Goal: Transaction & Acquisition: Purchase product/service

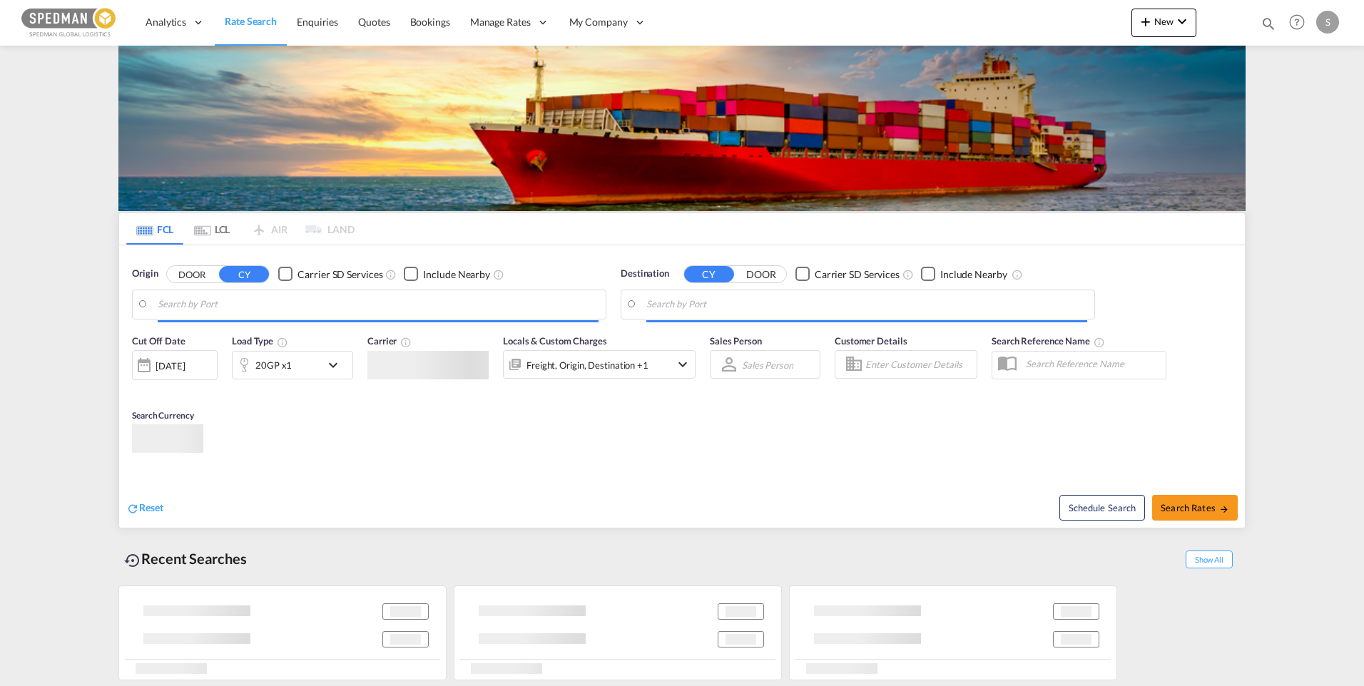
type input "[GEOGRAPHIC_DATA] ([GEOGRAPHIC_DATA]), [GEOGRAPHIC_DATA]"
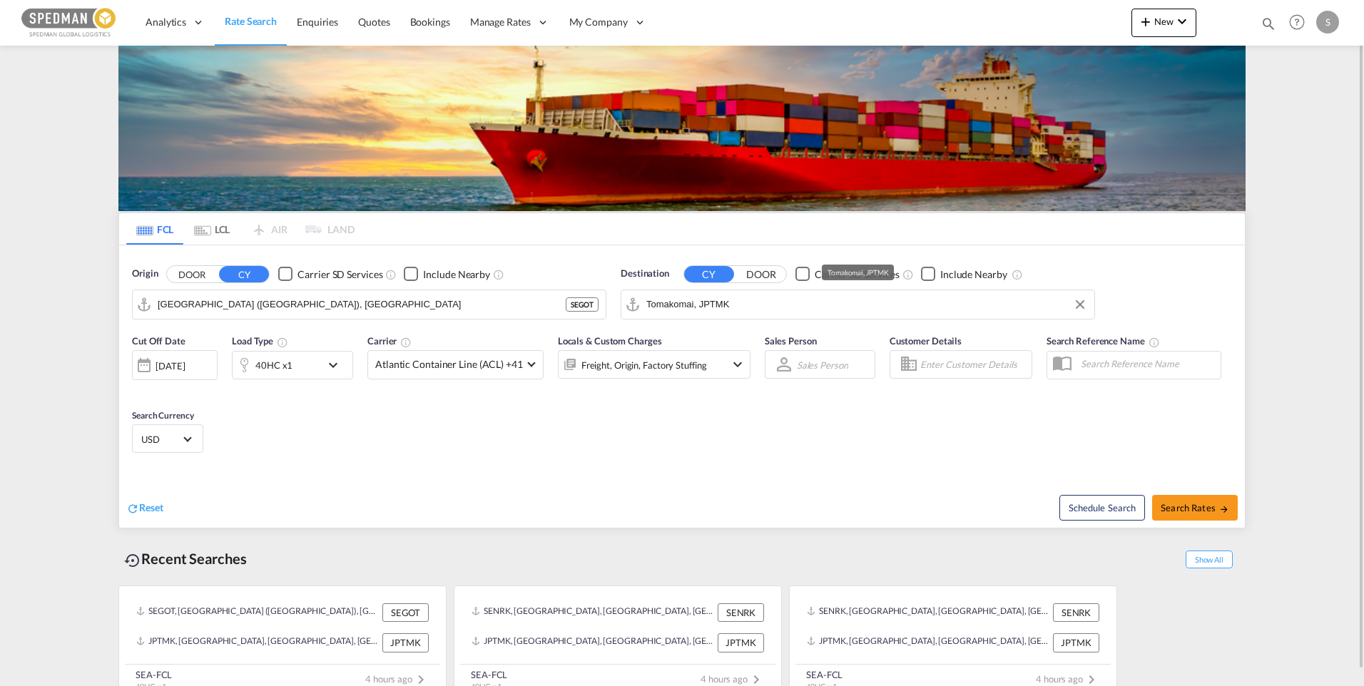
click at [767, 310] on input "Tomakomai, JPTMK" at bounding box center [866, 304] width 441 height 21
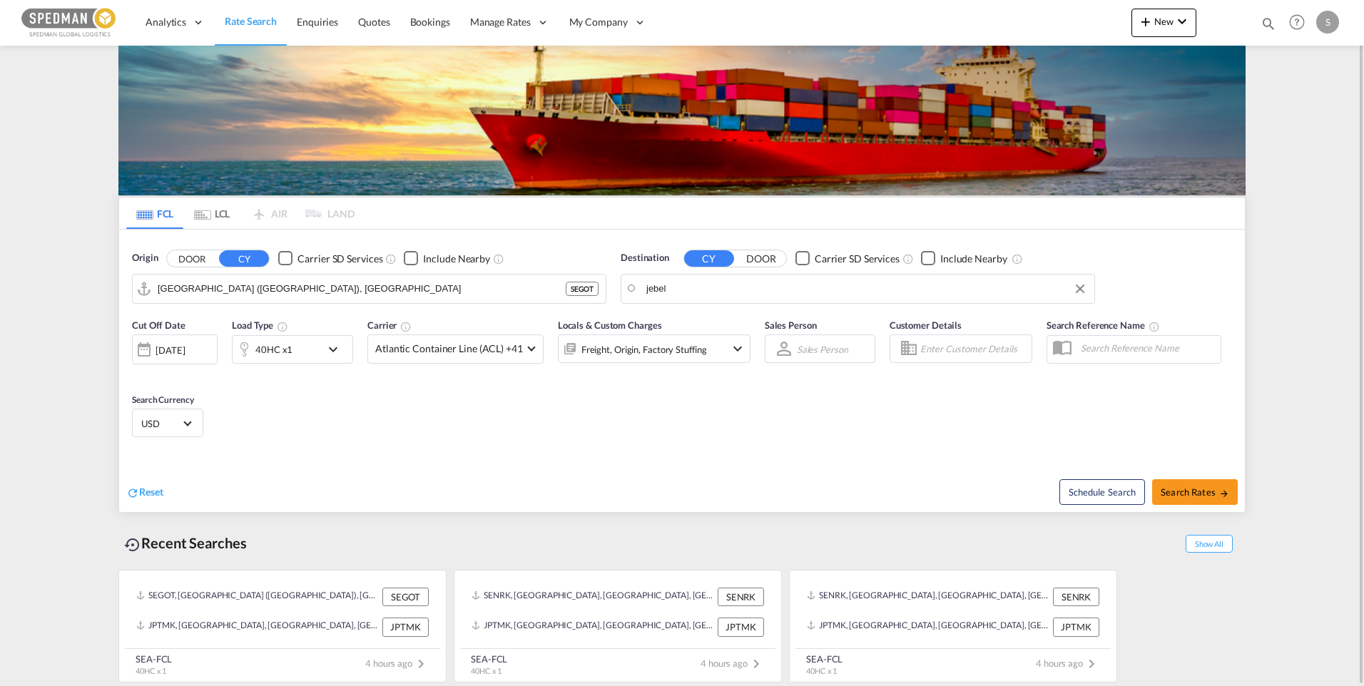
click at [686, 285] on body "Analytics Dashboard Rate Search Enquiries Quotes Bookings" at bounding box center [682, 343] width 1364 height 686
click at [688, 286] on input "jebel" at bounding box center [866, 288] width 441 height 21
click at [691, 317] on div "[GEOGRAPHIC_DATA] [GEOGRAPHIC_DATA]" at bounding box center [756, 328] width 271 height 43
type input "[GEOGRAPHIC_DATA], [GEOGRAPHIC_DATA]"
click at [1183, 489] on span "Search Rates" at bounding box center [1195, 491] width 68 height 11
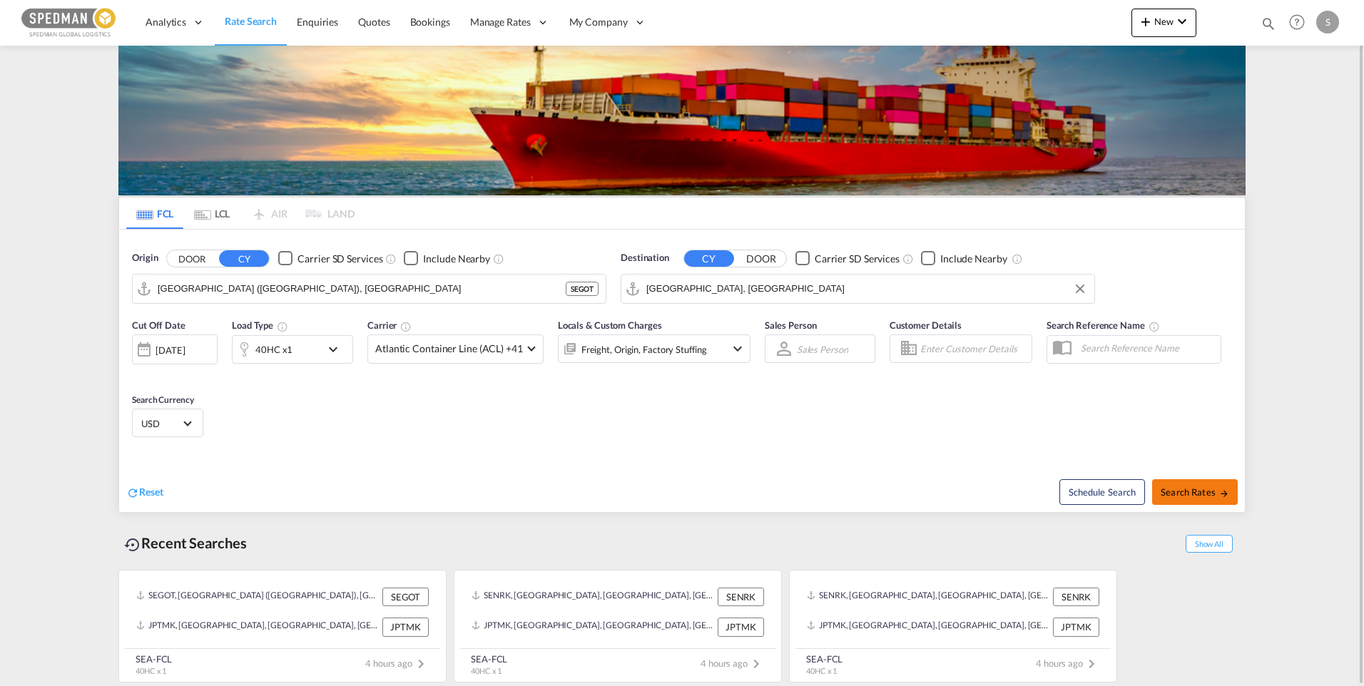
type input "SEGOT to AEJEA / [DATE]"
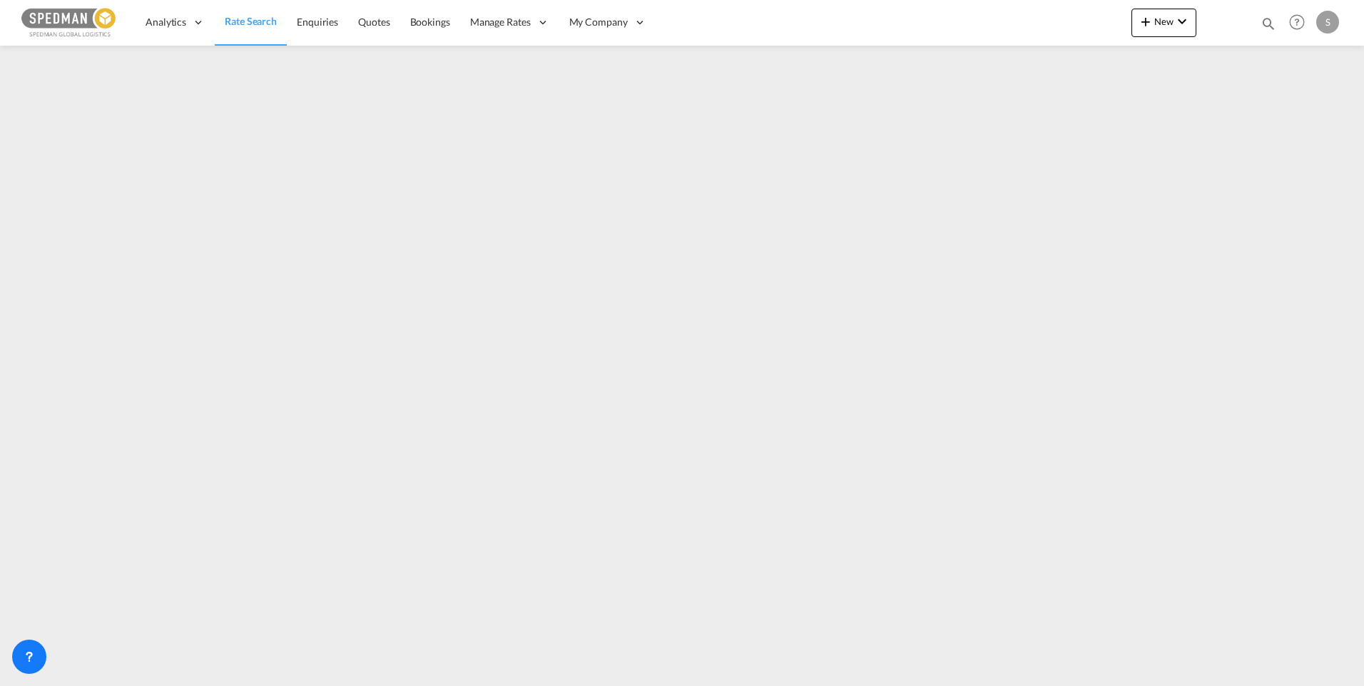
click at [699, 23] on div "Analytics Dashboard Rate Search Enquiries Quotes Bookings" at bounding box center [681, 22] width 1321 height 44
